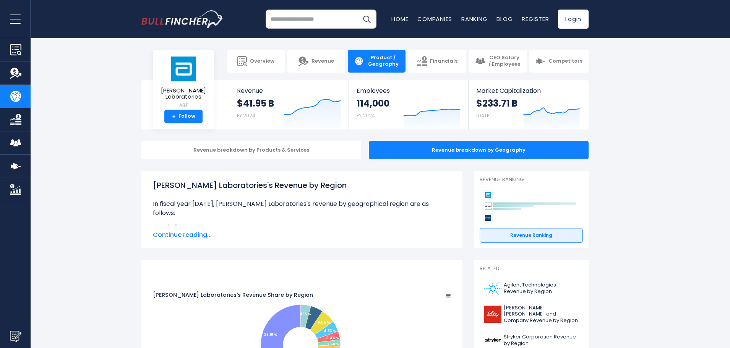
drag, startPoint x: 222, startPoint y: 204, endPoint x: 333, endPoint y: 221, distance: 112.1
click at [333, 221] on div "Abbott Laboratories's Revenue by Region In fiscal year 2024, Abbott Laboratorie…" at bounding box center [302, 203] width 298 height 46
click at [191, 233] on span "Continue reading..." at bounding box center [302, 235] width 298 height 9
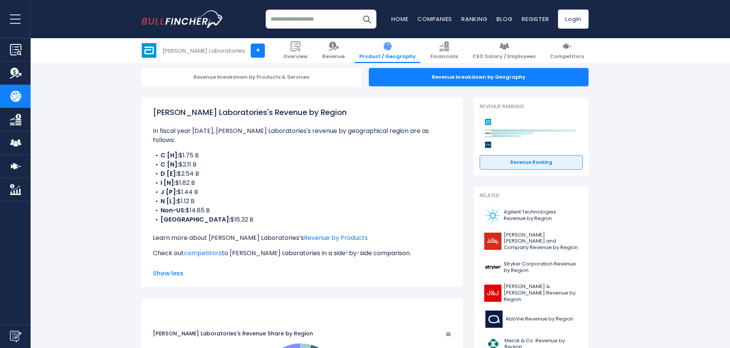
scroll to position [76, 0]
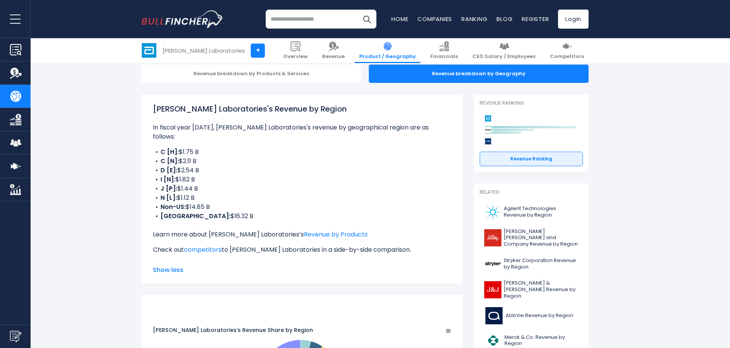
click at [341, 230] on p "Learn more about Abbott Laboratories’s Revenue by Products" at bounding box center [302, 234] width 298 height 9
click at [329, 230] on link "Revenue by Products" at bounding box center [336, 234] width 64 height 9
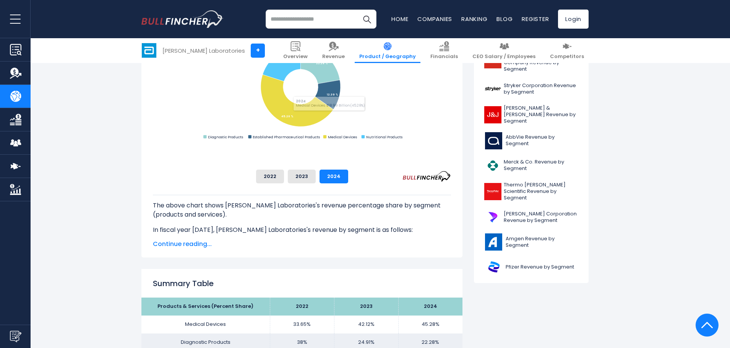
scroll to position [268, 0]
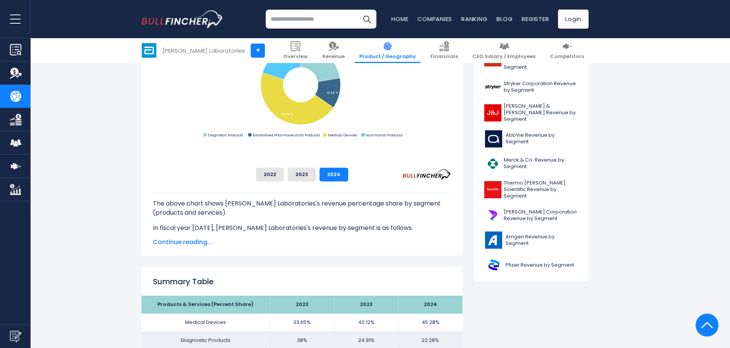
click at [193, 240] on span "Continue reading..." at bounding box center [302, 242] width 298 height 9
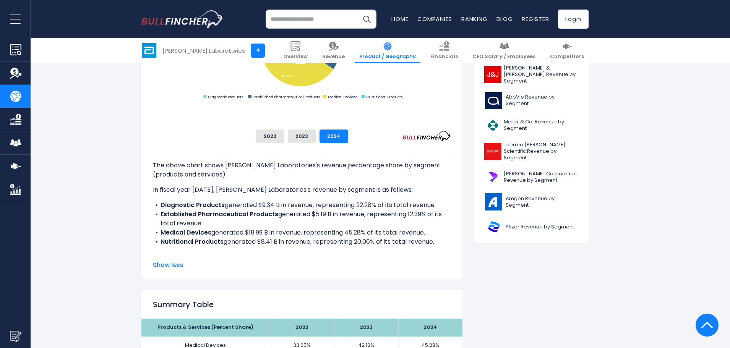
scroll to position [0, 0]
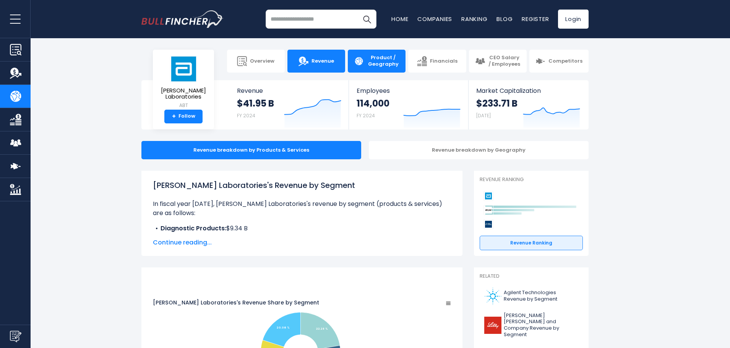
click at [333, 65] on link "Revenue" at bounding box center [317, 61] width 58 height 23
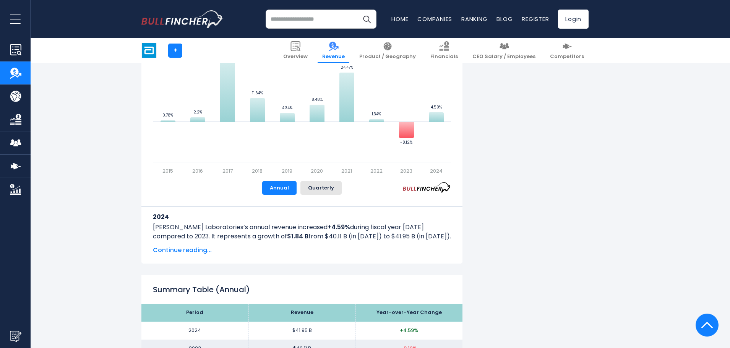
scroll to position [459, 0]
